Goal: Task Accomplishment & Management: Complete application form

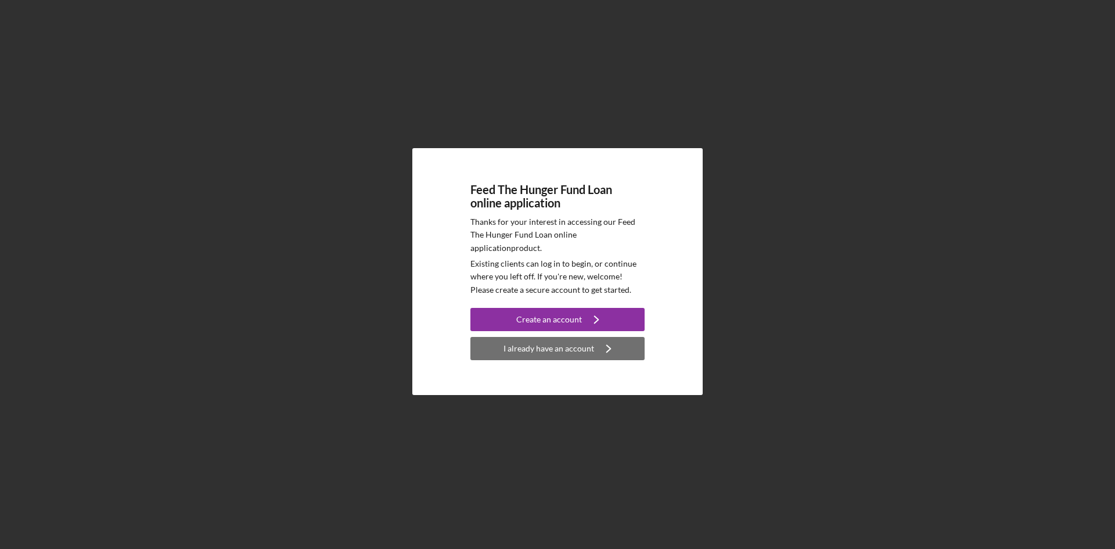
click at [562, 351] on div "I already have an account" at bounding box center [548, 348] width 91 height 23
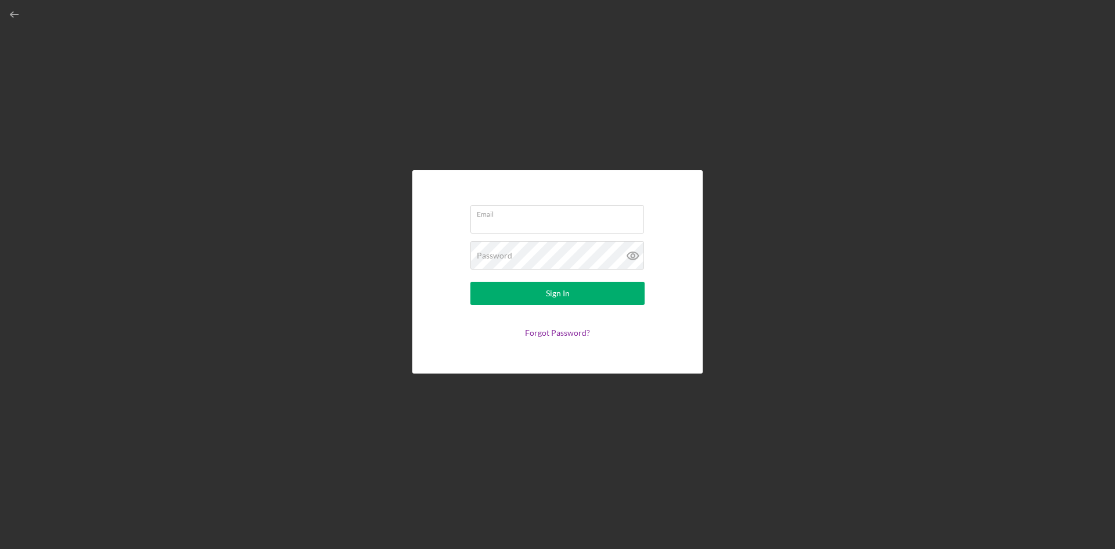
type input "[EMAIL_ADDRESS][DOMAIN_NAME]"
click at [633, 254] on icon at bounding box center [631, 255] width 3 height 3
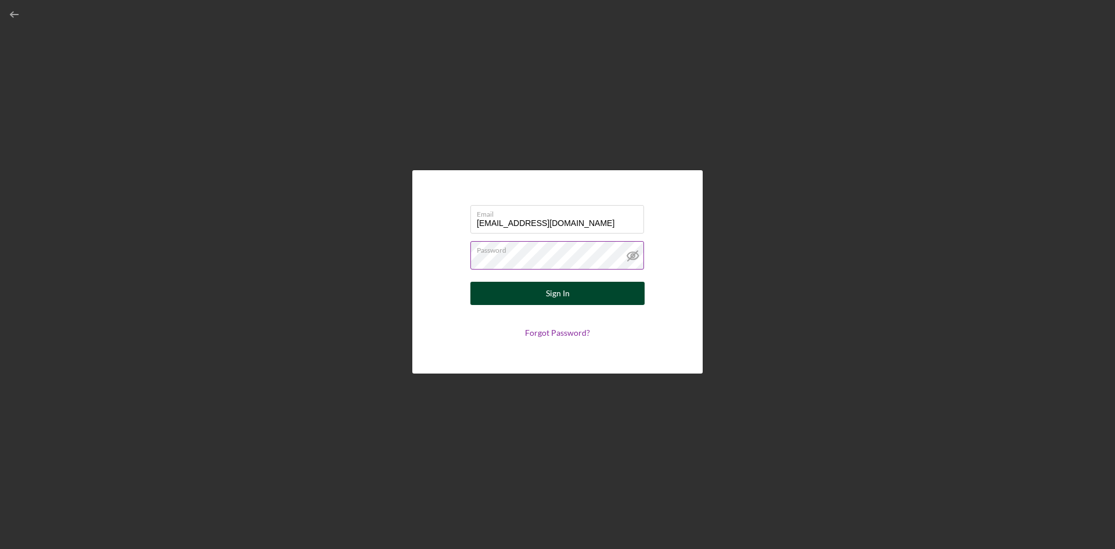
click at [587, 288] on button "Sign In" at bounding box center [557, 293] width 174 height 23
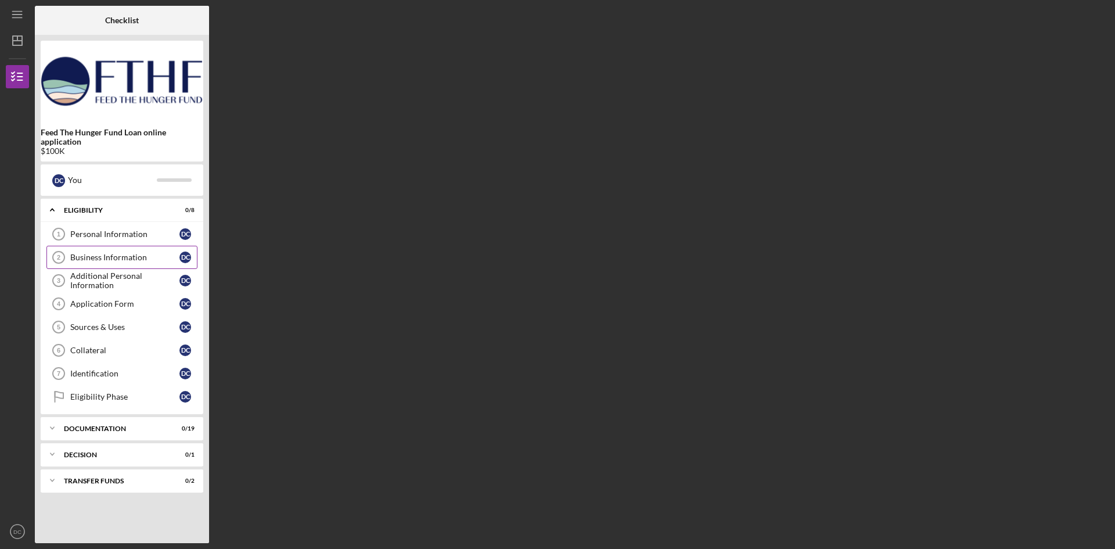
click at [121, 255] on div "Business Information" at bounding box center [124, 257] width 109 height 9
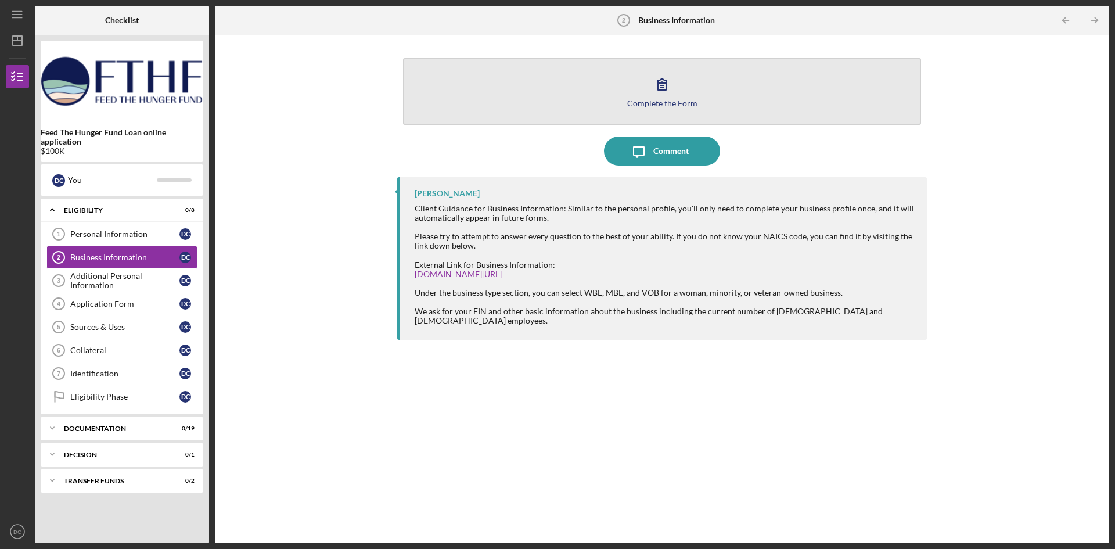
click at [659, 100] on div "Complete the Form" at bounding box center [662, 103] width 70 height 9
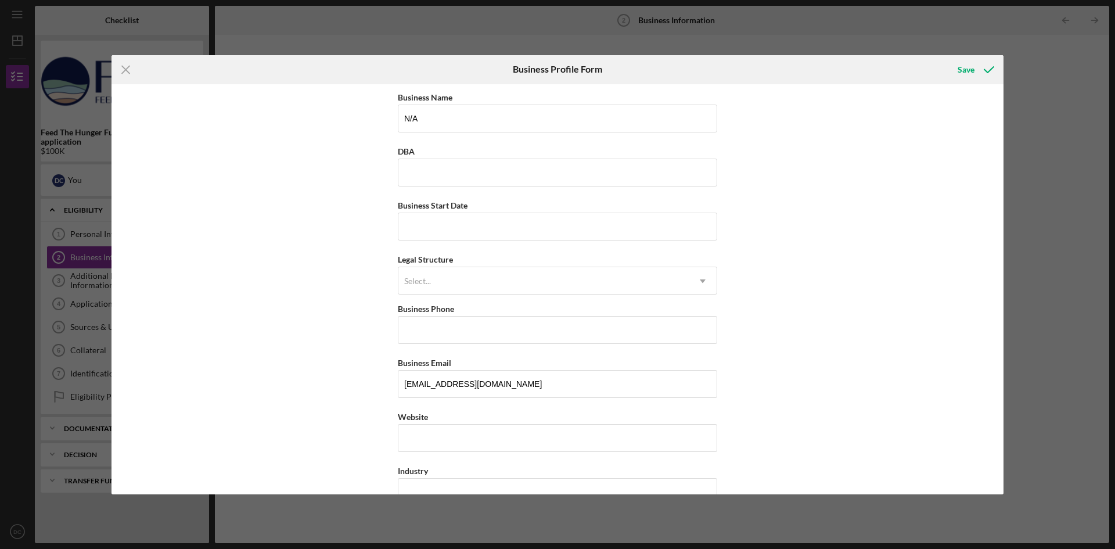
click at [1029, 69] on div "Icon/Menu Close Business Profile Form Save Business Name N/A DBA Business Start…" at bounding box center [557, 274] width 1115 height 549
click at [125, 64] on icon "Icon/Menu Close" at bounding box center [125, 69] width 29 height 29
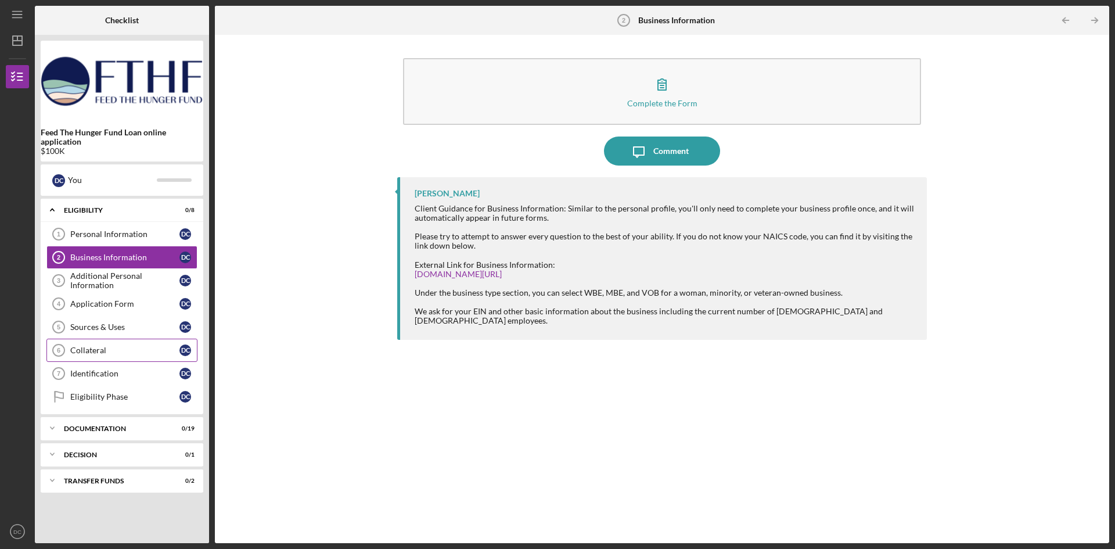
click at [97, 352] on div "Collateral" at bounding box center [124, 349] width 109 height 9
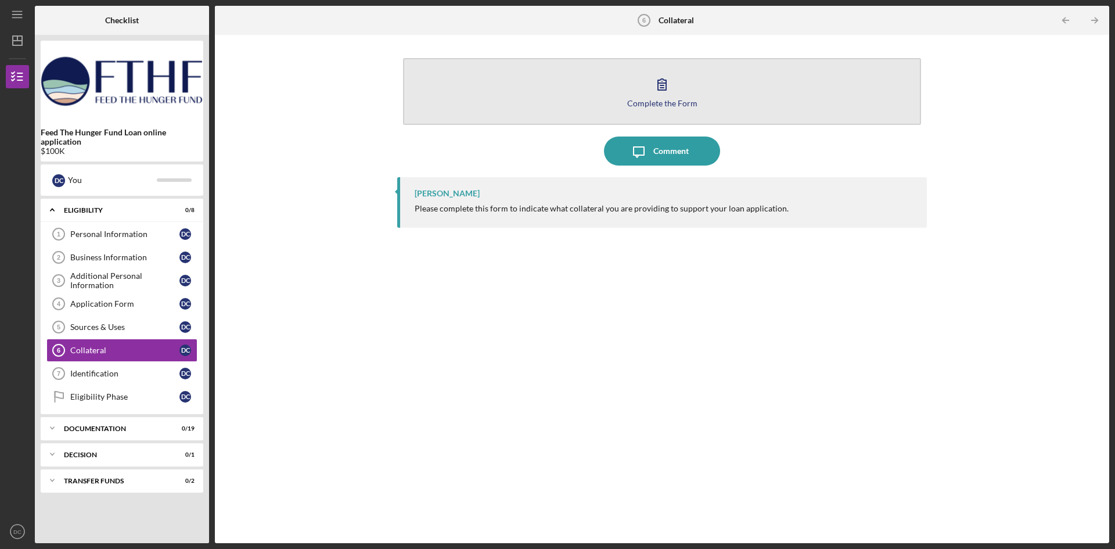
click at [527, 106] on button "Complete the Form Form" at bounding box center [662, 91] width 518 height 67
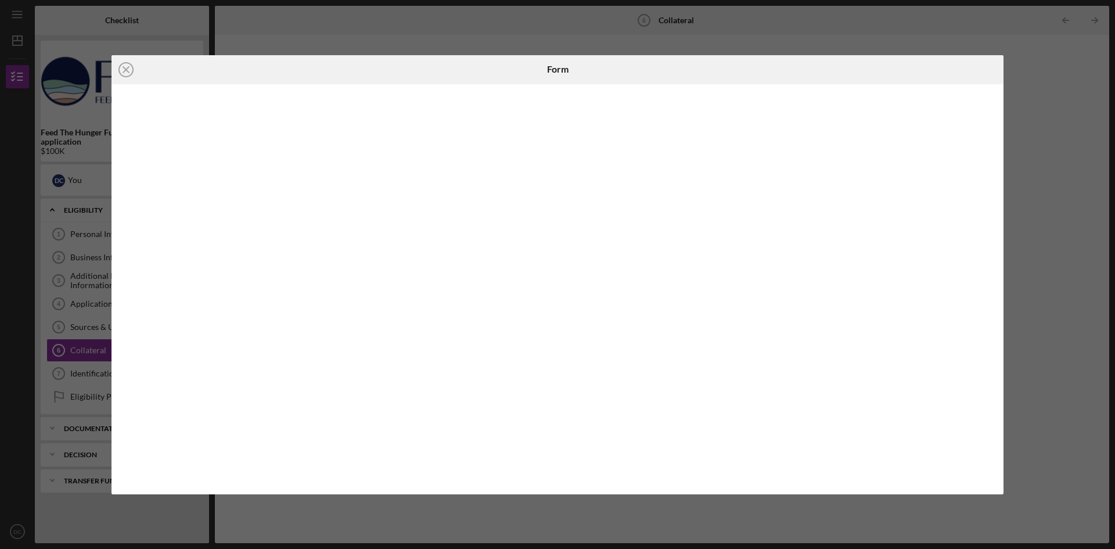
click at [1038, 130] on div "Icon/Close Form" at bounding box center [557, 274] width 1115 height 549
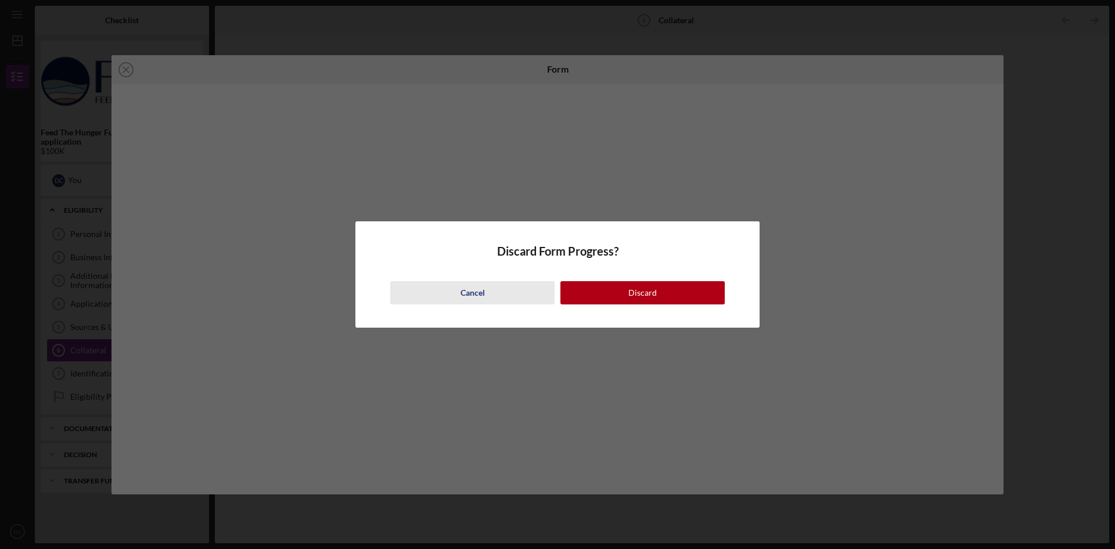
click at [466, 293] on div "Cancel" at bounding box center [472, 292] width 24 height 23
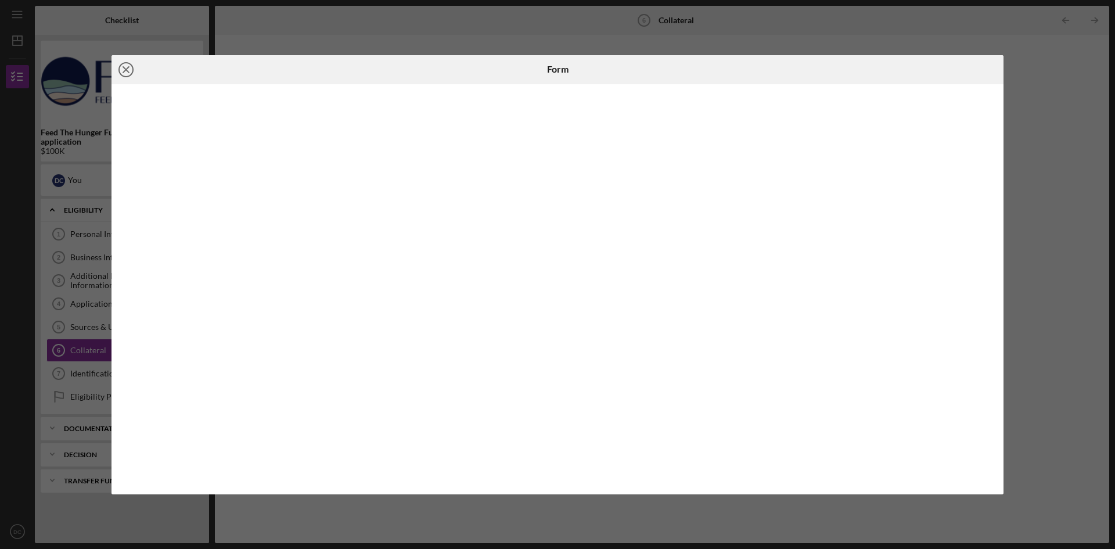
click at [128, 70] on icon "Icon/Close" at bounding box center [125, 69] width 29 height 29
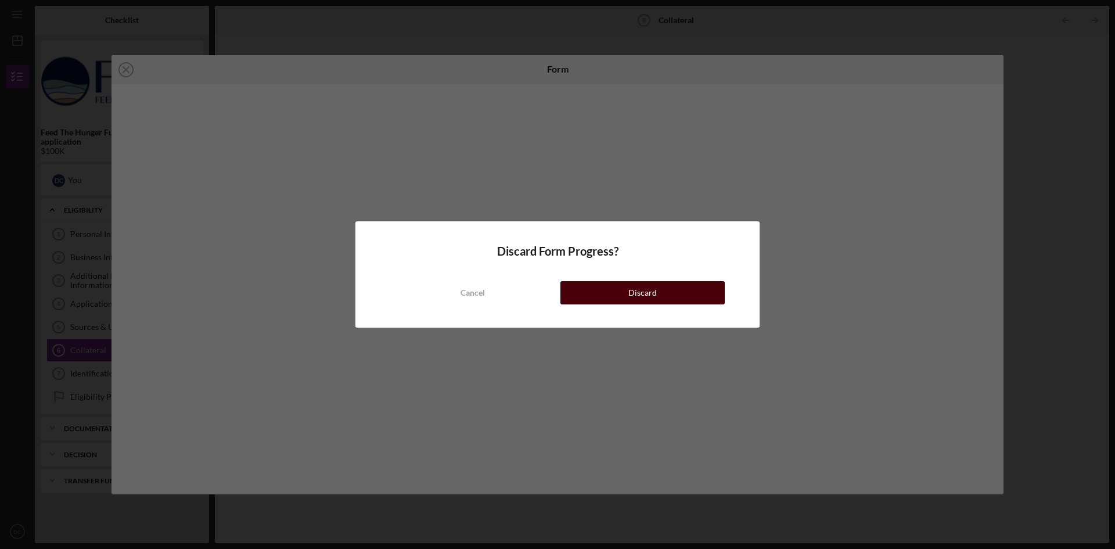
click at [680, 289] on button "Discard" at bounding box center [642, 292] width 164 height 23
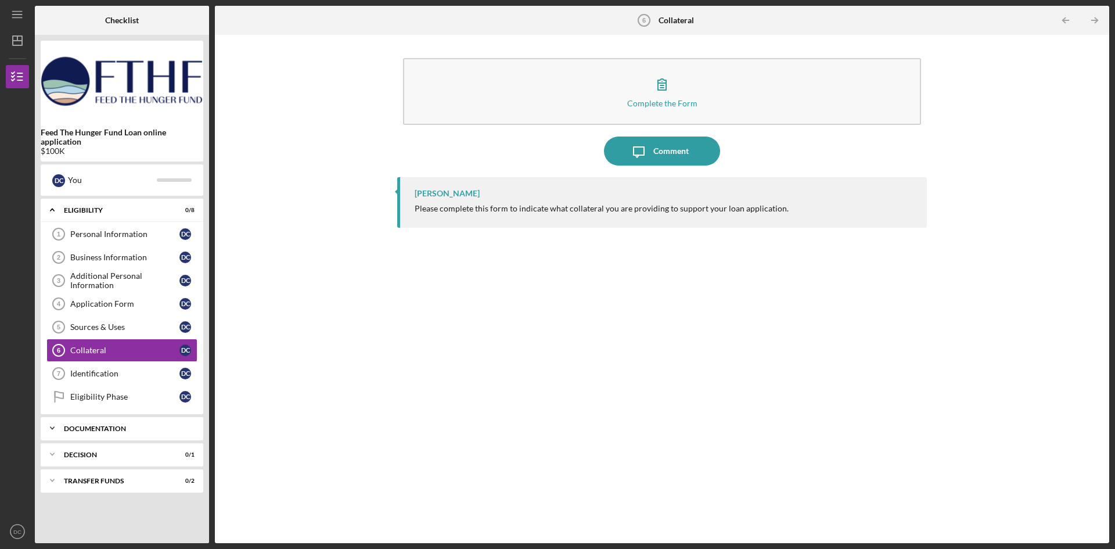
click at [98, 432] on div "Icon/Expander Documentation 0 / 19" at bounding box center [122, 427] width 163 height 23
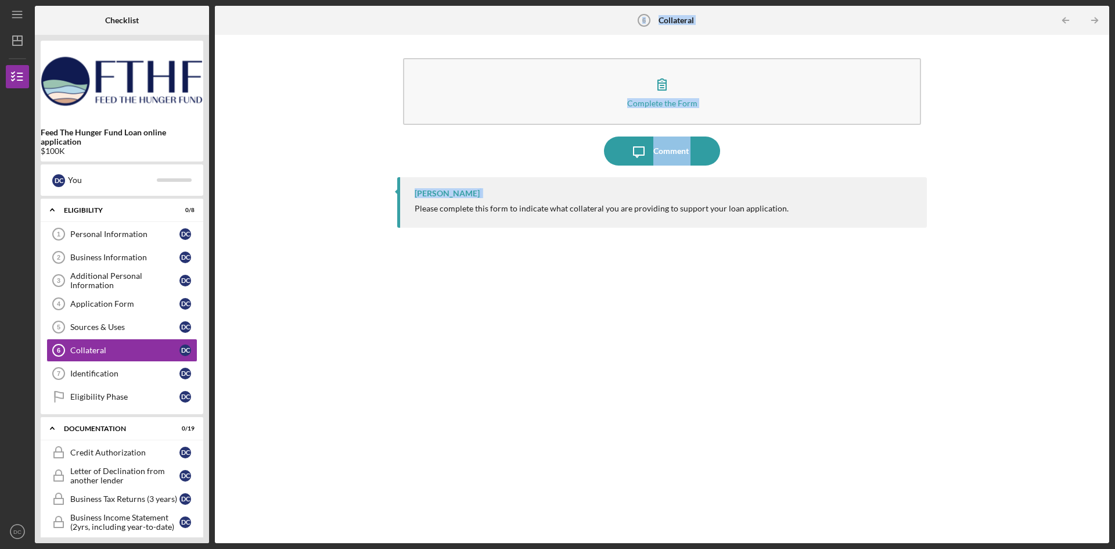
drag, startPoint x: 210, startPoint y: 408, endPoint x: 214, endPoint y: 453, distance: 45.4
click at [214, 453] on div "Checklist Feed The Hunger Fund Loan online application $100K D C You Icon/Expan…" at bounding box center [572, 274] width 1074 height 537
click at [550, 396] on div "[PERSON_NAME] Please complete this form to indicate what collateral you are pro…" at bounding box center [661, 351] width 529 height 348
